Goal: Complete application form: Complete application form

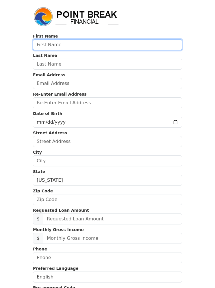
click at [149, 44] on input "text" at bounding box center [107, 44] width 149 height 11
type input "Yu"
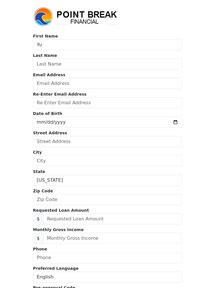
click at [142, 64] on input "text" at bounding box center [107, 64] width 149 height 11
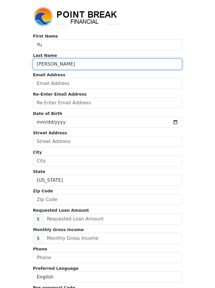
type input "[PERSON_NAME]"
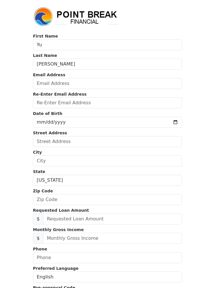
click at [140, 87] on input "email" at bounding box center [107, 83] width 149 height 11
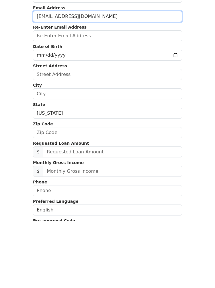
type input "[EMAIL_ADDRESS][DOMAIN_NAME]"
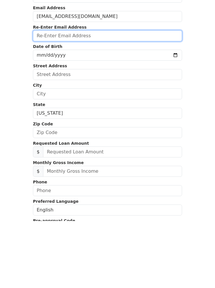
click at [143, 97] on input "email" at bounding box center [107, 102] width 149 height 11
type input "[EMAIL_ADDRESS][DOMAIN_NAME]"
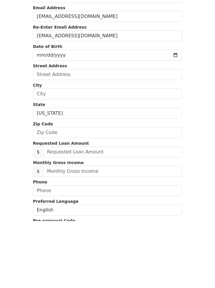
click at [140, 117] on input "date" at bounding box center [107, 122] width 149 height 11
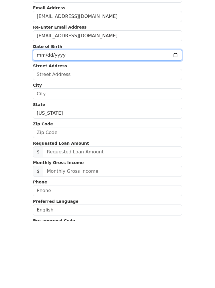
scroll to position [67, 0]
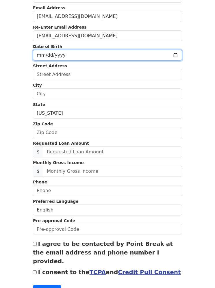
click at [131, 58] on input "[DATE]" at bounding box center [107, 55] width 149 height 11
type input "[DATE]"
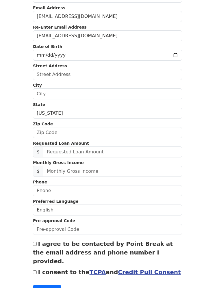
click at [123, 77] on input "text" at bounding box center [107, 74] width 149 height 11
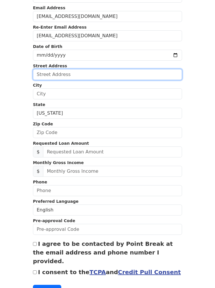
scroll to position [67, 0]
type input "[STREET_ADDRESS]"
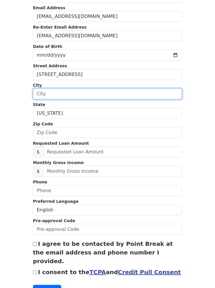
click at [153, 96] on input "text" at bounding box center [107, 94] width 149 height 11
type input "[GEOGRAPHIC_DATA]"
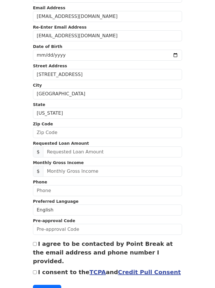
click at [109, 117] on select "[US_STATE] [US_STATE] [US_STATE] [US_STATE] [US_STATE] [US_STATE] [US_STATE] [U…" at bounding box center [107, 113] width 149 height 11
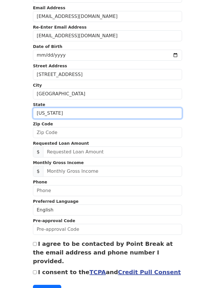
scroll to position [67, 0]
select select "CA"
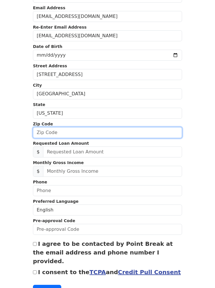
click at [149, 136] on input "text" at bounding box center [107, 132] width 149 height 11
type input "95811"
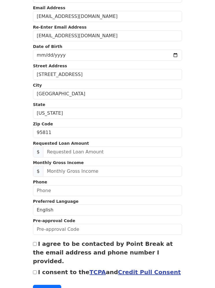
click at [201, 148] on body "First Name [PERSON_NAME] Last Name [PERSON_NAME] Email Address [EMAIL_ADDRESS][…" at bounding box center [107, 77] width 215 height 288
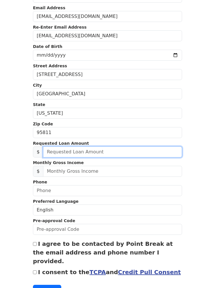
click at [158, 156] on input "text" at bounding box center [112, 151] width 139 height 11
type input "35,000.00"
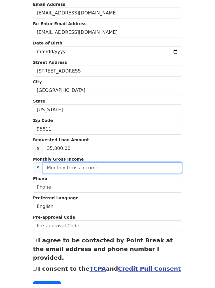
click at [158, 172] on input "text" at bounding box center [112, 171] width 139 height 11
type input "60,000.00"
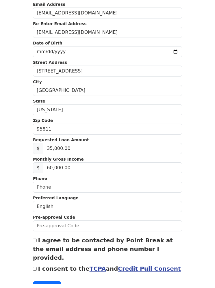
click at [198, 175] on body "First Name [PERSON_NAME] Last Name [PERSON_NAME] Email Address [EMAIL_ADDRESS][…" at bounding box center [107, 77] width 215 height 288
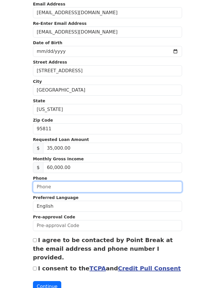
click at [162, 175] on input "text" at bounding box center [107, 186] width 149 height 11
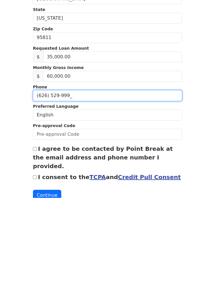
type input "[PHONE_NUMBER]"
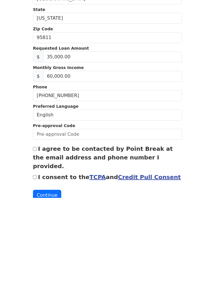
click at [169, 175] on select "English Spanish" at bounding box center [107, 205] width 149 height 11
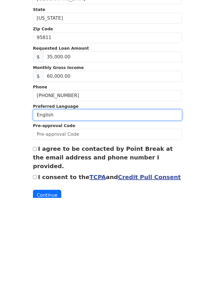
scroll to position [88, 0]
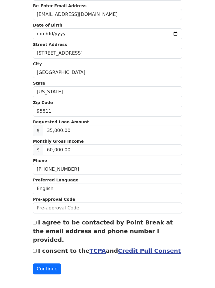
click at [201, 126] on body "First Name [PERSON_NAME] Last Name [PERSON_NAME] Email Address [EMAIL_ADDRESS][…" at bounding box center [107, 56] width 215 height 288
click at [35, 175] on input "I agree to be contacted by Point Break at the email address and phone number I …" at bounding box center [35, 223] width 4 height 4
checkbox input "true"
click at [33, 175] on input "I consent to the TCPA and Credit Pull Consent" at bounding box center [35, 251] width 4 height 4
checkbox input "true"
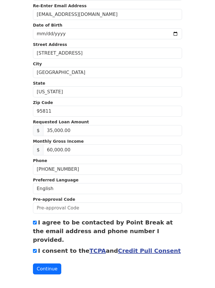
click at [42, 175] on button "Continue" at bounding box center [47, 269] width 28 height 11
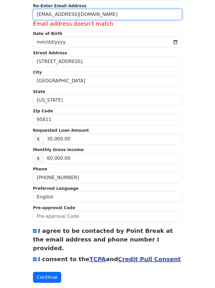
click at [44, 16] on input "[EMAIL_ADDRESS][DOMAIN_NAME]" at bounding box center [107, 14] width 149 height 11
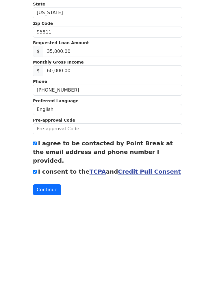
scroll to position [113, 0]
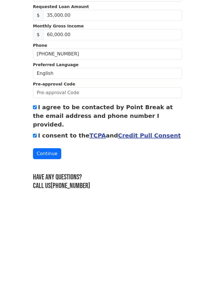
type input "[EMAIL_ADDRESS][DOMAIN_NAME]"
click at [45, 175] on button "Continue" at bounding box center [47, 243] width 28 height 11
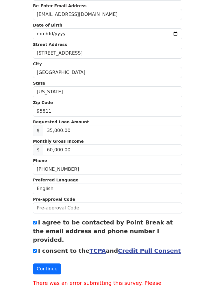
scroll to position [88, 0]
click at [41, 175] on button "Continue" at bounding box center [47, 268] width 28 height 11
click at [42, 175] on button "Continue" at bounding box center [47, 268] width 28 height 11
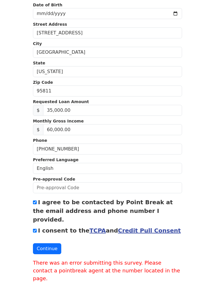
scroll to position [133, 0]
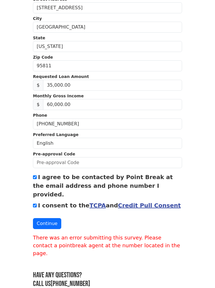
click at [46, 175] on button "Continue" at bounding box center [47, 223] width 28 height 11
click at [44, 175] on button "Continue" at bounding box center [47, 223] width 28 height 11
click at [43, 175] on button "Continue" at bounding box center [47, 223] width 28 height 11
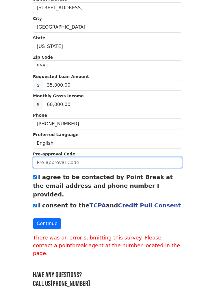
click at [128, 165] on input "text" at bounding box center [107, 162] width 149 height 11
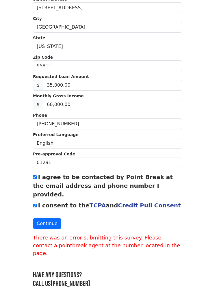
click at [71, 166] on input "0129L" at bounding box center [107, 162] width 149 height 11
click at [132, 168] on input "0129" at bounding box center [107, 162] width 149 height 11
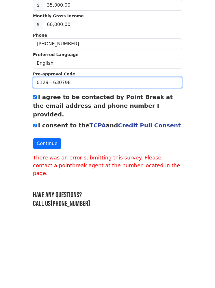
type input "0129—630798"
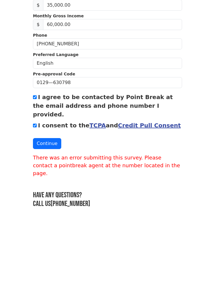
click at [45, 175] on button "Continue" at bounding box center [47, 223] width 28 height 11
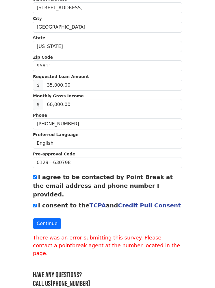
click at [40, 175] on button "Continue" at bounding box center [47, 223] width 28 height 11
click at [37, 175] on button "Continue" at bounding box center [47, 223] width 28 height 11
click at [34, 175] on div "I consent to the TCPA and Credit Pull Consent" at bounding box center [107, 205] width 149 height 9
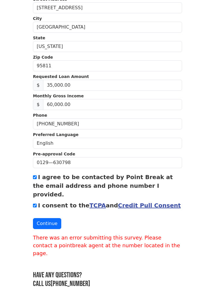
click at [33, 175] on input "I consent to the TCPA and Credit Pull Consent" at bounding box center [35, 206] width 4 height 4
checkbox input "false"
click at [32, 175] on div "First Name [PERSON_NAME] Last Name [PERSON_NAME] Email Address [EMAIL_ADDRESS][…" at bounding box center [107, 84] width 156 height 434
click at [42, 175] on button "Continue" at bounding box center [47, 223] width 28 height 11
click at [45, 175] on button "Continue" at bounding box center [47, 223] width 28 height 11
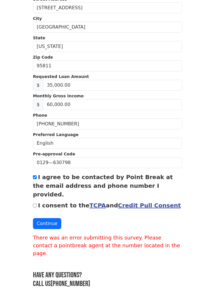
click at [43, 175] on button "Continue" at bounding box center [47, 223] width 28 height 11
click at [42, 175] on button "Continue" at bounding box center [47, 223] width 28 height 11
click at [44, 175] on button "Continue" at bounding box center [47, 223] width 28 height 11
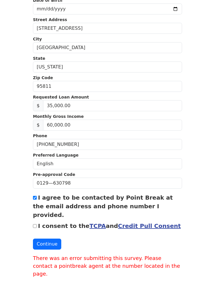
scroll to position [108, 0]
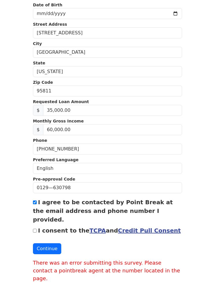
click at [51, 175] on button "Continue" at bounding box center [47, 248] width 28 height 11
click at [53, 175] on button "Continue" at bounding box center [47, 248] width 28 height 11
click at [54, 175] on button "Continue" at bounding box center [47, 248] width 28 height 11
click at [53, 175] on button "Continue" at bounding box center [47, 248] width 28 height 11
click at [36, 175] on input "I agree to be contacted by Point Break at the email address and phone number I …" at bounding box center [35, 203] width 4 height 4
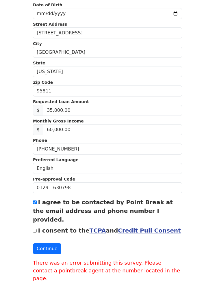
checkbox input "false"
click at [54, 175] on button "Continue" at bounding box center [47, 248] width 28 height 11
click at [56, 175] on button "Continue" at bounding box center [47, 248] width 28 height 11
click at [59, 175] on button "Continue" at bounding box center [47, 248] width 28 height 11
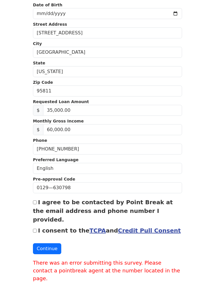
click at [62, 175] on form "First Name [PERSON_NAME] Last Name [PERSON_NAME] Email Address [EMAIL_ADDRESS][…" at bounding box center [107, 103] width 149 height 357
click at [51, 175] on button "Continue" at bounding box center [47, 248] width 28 height 11
click at [53, 175] on button "Continue" at bounding box center [47, 248] width 28 height 11
click at [55, 175] on button "Continue" at bounding box center [47, 248] width 28 height 11
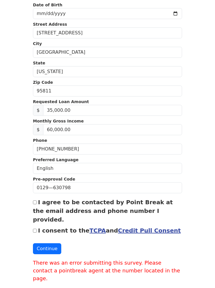
click at [51, 175] on button "Continue" at bounding box center [47, 248] width 28 height 11
click at [52, 175] on button "Continue" at bounding box center [47, 248] width 28 height 11
click at [51, 175] on button "Continue" at bounding box center [47, 248] width 28 height 11
click at [57, 175] on button "Continue" at bounding box center [47, 248] width 28 height 11
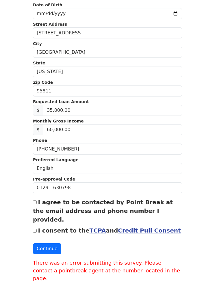
click at [54, 175] on button "Continue" at bounding box center [47, 248] width 28 height 11
click at [55, 175] on button "Continue" at bounding box center [47, 248] width 28 height 11
click at [56, 175] on button "Continue" at bounding box center [47, 248] width 28 height 11
click at [54, 175] on button "Continue" at bounding box center [47, 248] width 28 height 11
click at [52, 175] on button "Continue" at bounding box center [47, 248] width 28 height 11
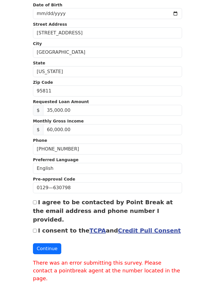
click at [55, 175] on button "Continue" at bounding box center [47, 248] width 28 height 11
click at [51, 175] on button "Continue" at bounding box center [47, 248] width 28 height 11
click at [46, 175] on button "Continue" at bounding box center [47, 248] width 28 height 11
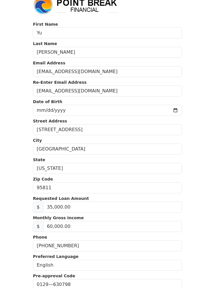
scroll to position [0, 0]
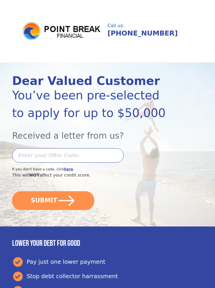
scroll to position [40, 0]
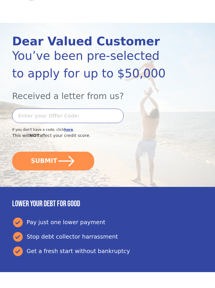
click at [23, 115] on input "text" at bounding box center [67, 116] width 111 height 14
type input "0129L"
click at [65, 128] on b "here" at bounding box center [68, 130] width 9 height 4
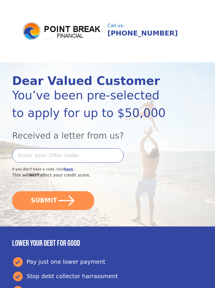
click at [66, 170] on b "here" at bounding box center [68, 169] width 9 height 4
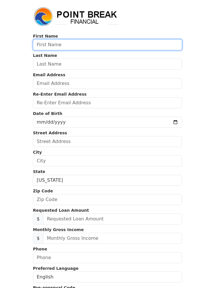
click at [130, 46] on input "text" at bounding box center [107, 44] width 149 height 11
type input "Yu"
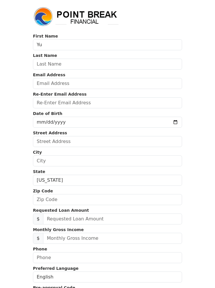
click at [166, 64] on input "text" at bounding box center [107, 64] width 149 height 11
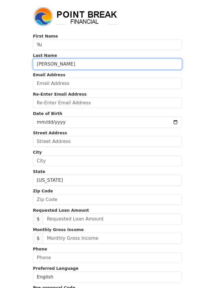
type input "Chen"
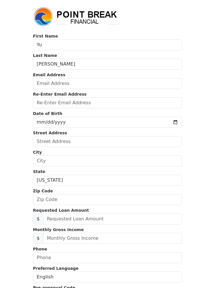
click at [147, 86] on input "email" at bounding box center [107, 83] width 149 height 11
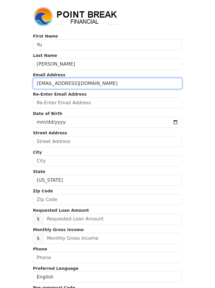
type input "leefes@outlook.com"
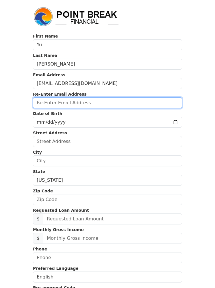
click at [155, 104] on input "email" at bounding box center [107, 102] width 149 height 11
type input "leefes@outlook.com"
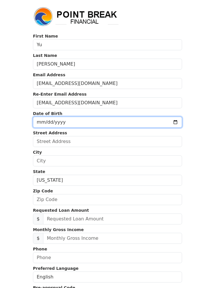
click at [150, 124] on input "date" at bounding box center [107, 122] width 149 height 11
type input "1973-11-03"
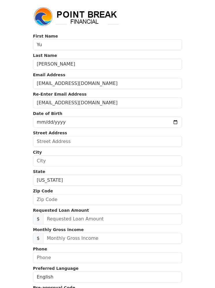
click at [139, 143] on input "text" at bounding box center [107, 141] width 149 height 11
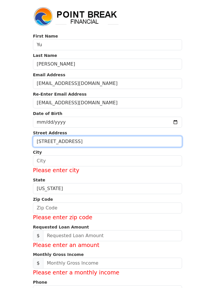
click at [123, 143] on input "[STREET_ADDRESS]" at bounding box center [107, 141] width 149 height 11
type input "1809 S Str 101—243"
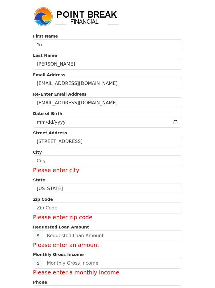
click at [146, 164] on input "text" at bounding box center [107, 160] width 149 height 11
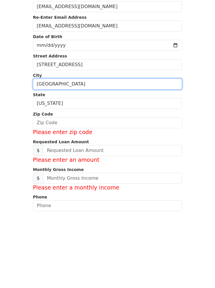
type input "[GEOGRAPHIC_DATA]"
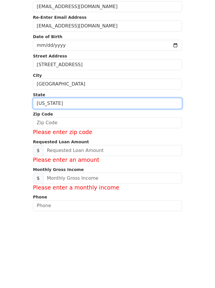
click at [134, 175] on select "[US_STATE] [US_STATE] [US_STATE] [US_STATE] [US_STATE] [US_STATE] [US_STATE] [U…" at bounding box center [107, 180] width 149 height 11
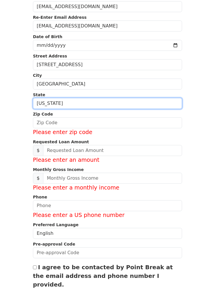
select select "CA"
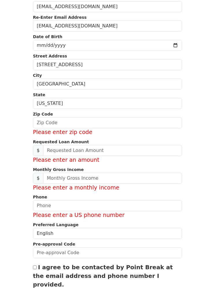
click at [135, 141] on form "First Name Yu Last Name Chen Email Address leefes@outlook.com Re-Enter Email Ad…" at bounding box center [107, 145] width 149 height 379
click at [113, 124] on input "text" at bounding box center [107, 122] width 149 height 11
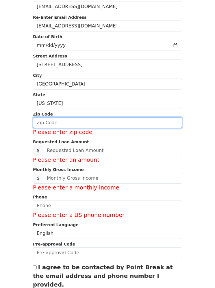
scroll to position [76, 0]
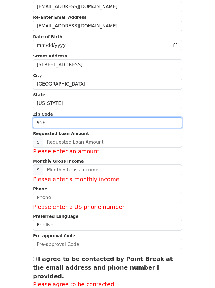
type input "95811"
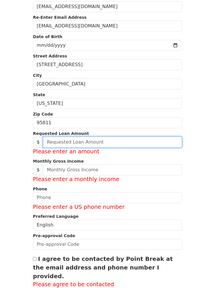
click at [128, 147] on input "text" at bounding box center [112, 142] width 139 height 11
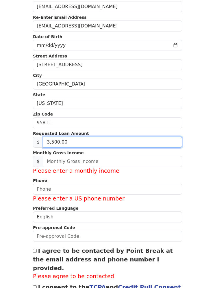
type input "35,000.00"
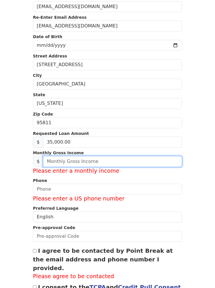
click at [124, 165] on input "text" at bounding box center [112, 161] width 139 height 11
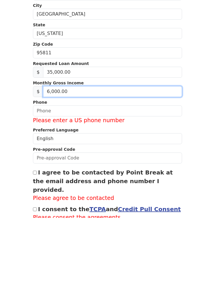
type input "60,000.00"
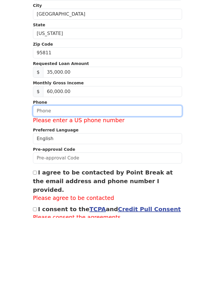
click at [139, 175] on input "text" at bounding box center [107, 180] width 149 height 11
type input "[PHONE_NUMBER]"
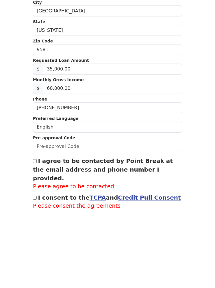
click at [140, 214] on input "text" at bounding box center [107, 219] width 149 height 11
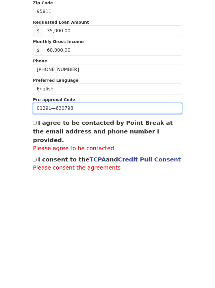
type input "0129L—630798"
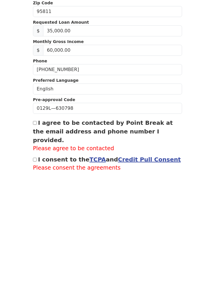
click at [35, 232] on input "I agree to be contacted by Point Break at the email address and phone number I …" at bounding box center [35, 234] width 4 height 4
checkbox input "true"
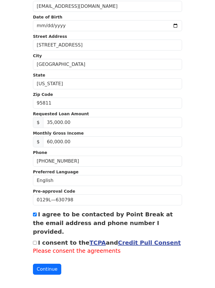
click at [33, 241] on input "I consent to the TCPA and Credit Pull Consent" at bounding box center [35, 243] width 4 height 4
checkbox input "true"
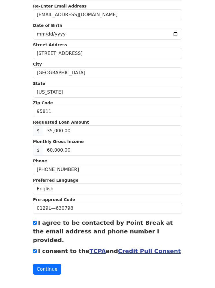
click at [42, 264] on button "Continue" at bounding box center [47, 269] width 28 height 11
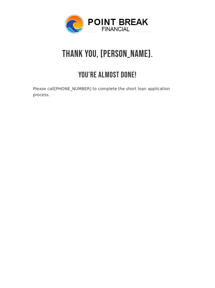
click at [168, 67] on div "THANK YOU, [PERSON_NAME]. YOU'RE ALMOST DONE! Please call [PHONE_NUMBER] to com…" at bounding box center [107, 56] width 149 height 84
